Goal: Task Accomplishment & Management: Use online tool/utility

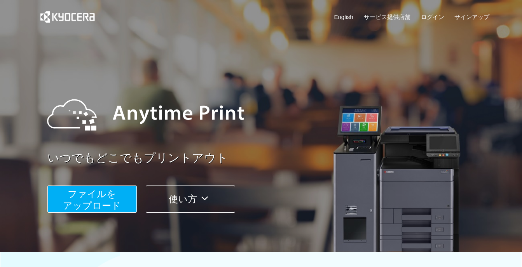
click at [123, 190] on button "ファイルを ​​アップロード" at bounding box center [91, 199] width 89 height 27
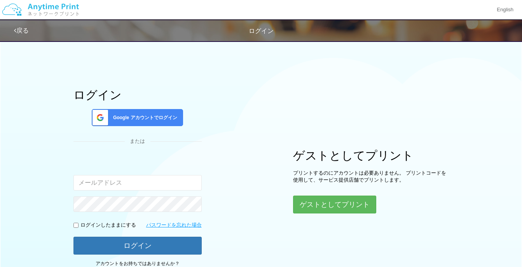
click at [173, 118] on span "Google アカウントでログイン" at bounding box center [143, 118] width 67 height 7
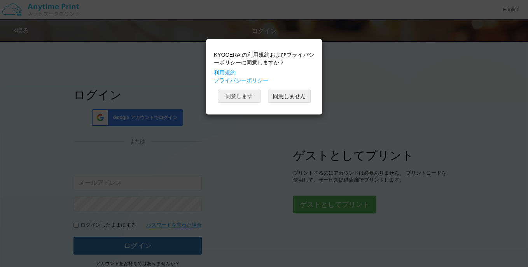
click at [249, 96] on button "同意します" at bounding box center [239, 96] width 43 height 13
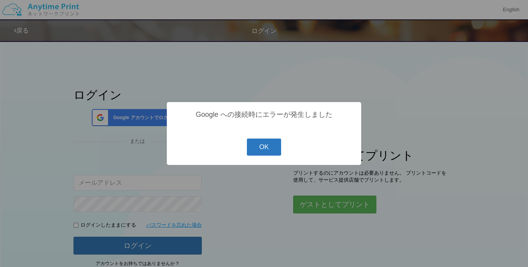
click at [277, 148] on button "OK" at bounding box center [264, 147] width 35 height 17
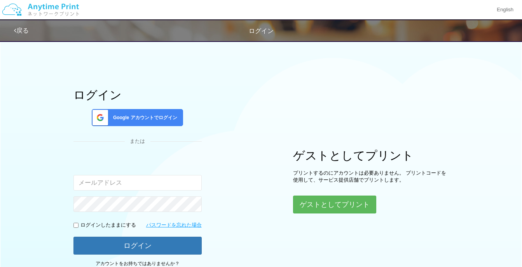
click at [163, 113] on div "Google アカウントでログイン" at bounding box center [137, 117] width 91 height 17
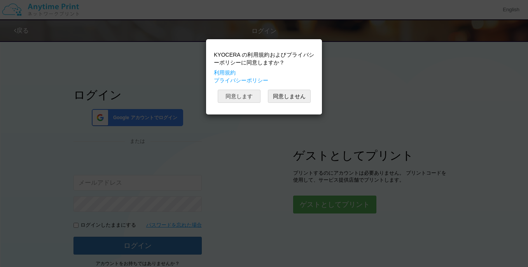
click at [237, 96] on button "同意します" at bounding box center [239, 96] width 43 height 13
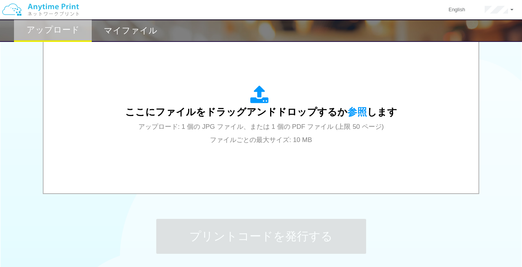
scroll to position [258, 0]
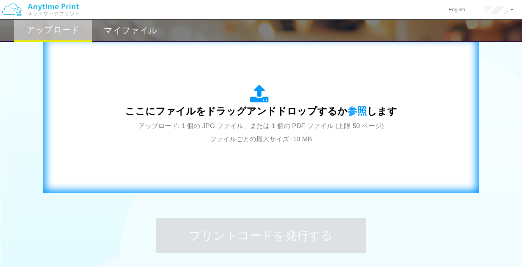
click at [389, 91] on div "ここにファイルをドラッグアンドドロップするか 参照 します アップロード: 1 個の JPG ファイル、または 1 個の PDF ファイル (上限 50 ペー…" at bounding box center [261, 115] width 272 height 61
click at [281, 171] on div "ここにファイルをドラッグアンドドロップするか 参照 します アップロード: 1 個の JPG ファイル、または 1 個の PDF ファイル (上限 50 ペー…" at bounding box center [261, 115] width 420 height 141
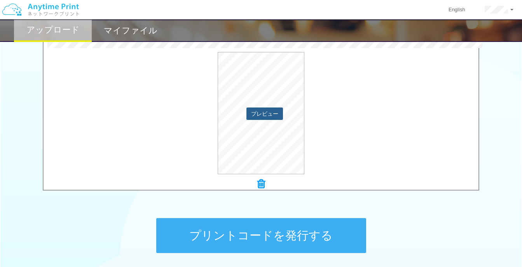
click at [267, 115] on button "プレビュー" at bounding box center [264, 114] width 37 height 12
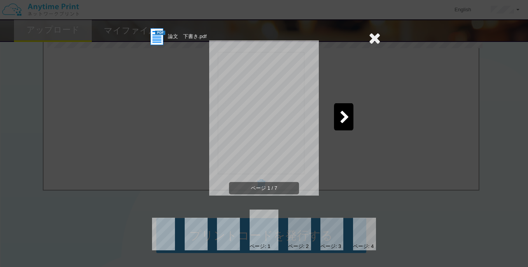
click at [348, 118] on icon at bounding box center [345, 118] width 10 height 14
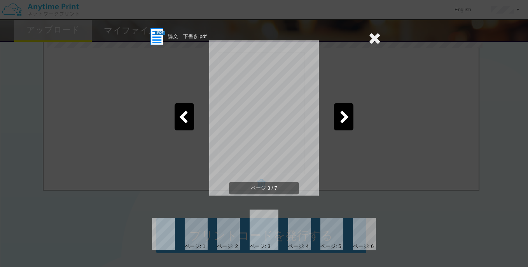
click at [348, 118] on icon at bounding box center [345, 118] width 10 height 14
click at [347, 118] on icon at bounding box center [345, 118] width 10 height 14
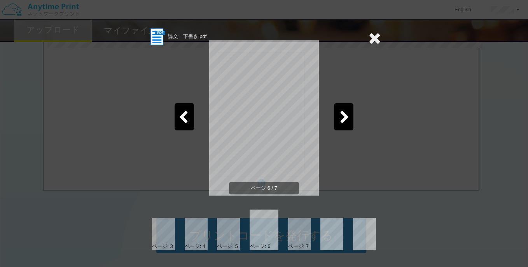
click at [347, 118] on icon at bounding box center [345, 118] width 10 height 14
click at [371, 35] on icon at bounding box center [374, 38] width 12 height 16
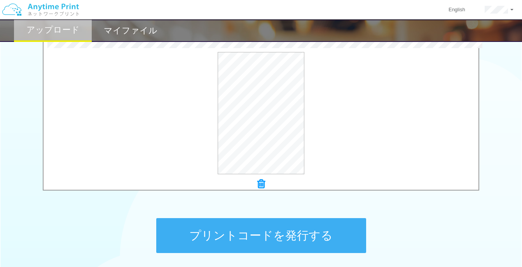
click at [318, 227] on button "プリントコードを発行する" at bounding box center [261, 235] width 210 height 35
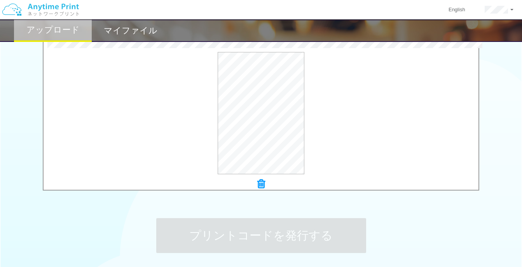
scroll to position [0, 0]
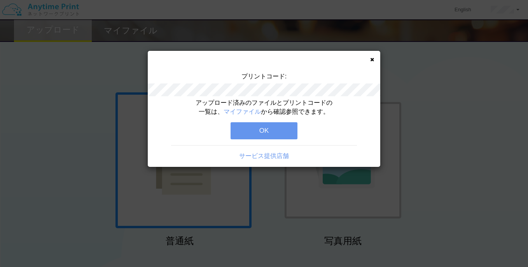
click at [278, 130] on button "OK" at bounding box center [263, 130] width 67 height 17
